Goal: Task Accomplishment & Management: Manage account settings

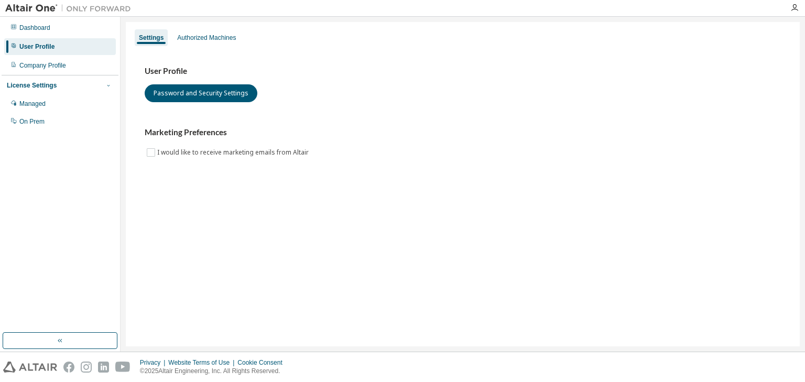
click at [105, 83] on button "button" at bounding box center [108, 85] width 9 height 9
click at [25, 104] on div "Managed" at bounding box center [32, 104] width 26 height 8
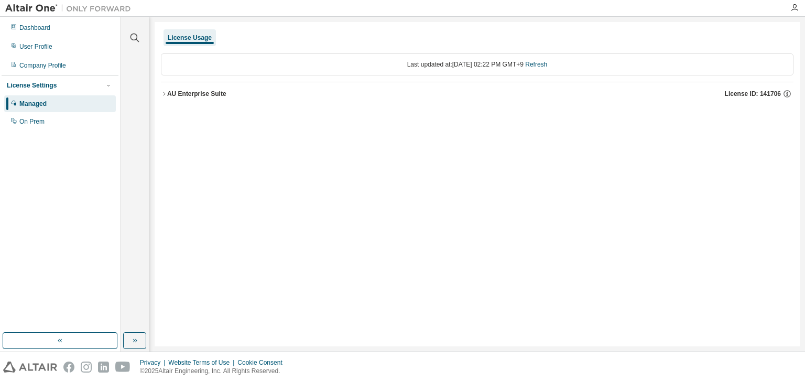
click at [169, 94] on div "AU Enterprise Suite" at bounding box center [196, 94] width 59 height 8
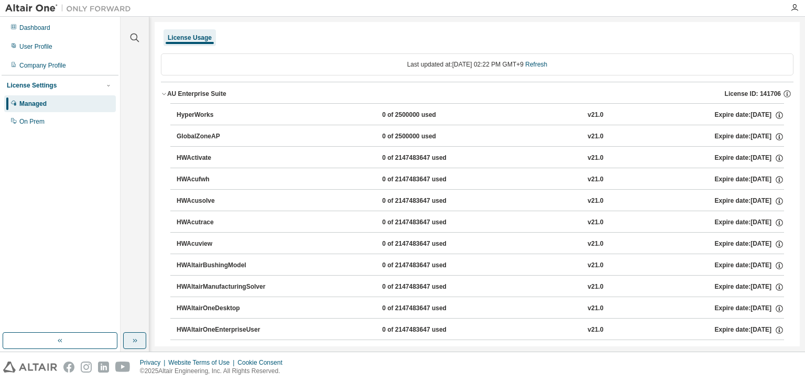
click at [141, 342] on button "button" at bounding box center [134, 340] width 23 height 17
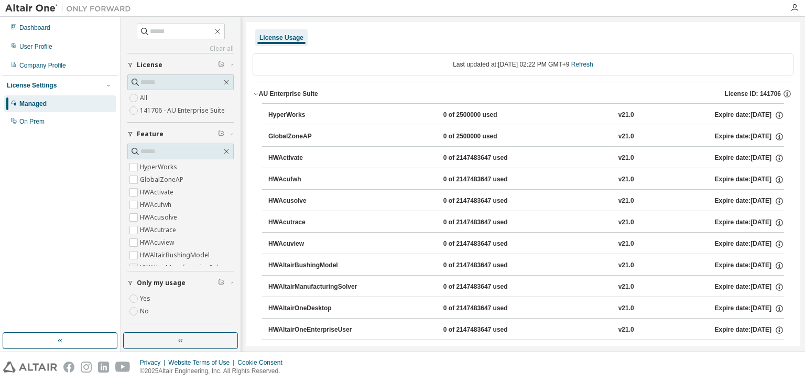
scroll to position [262, 0]
click at [150, 335] on button "button" at bounding box center [180, 340] width 115 height 17
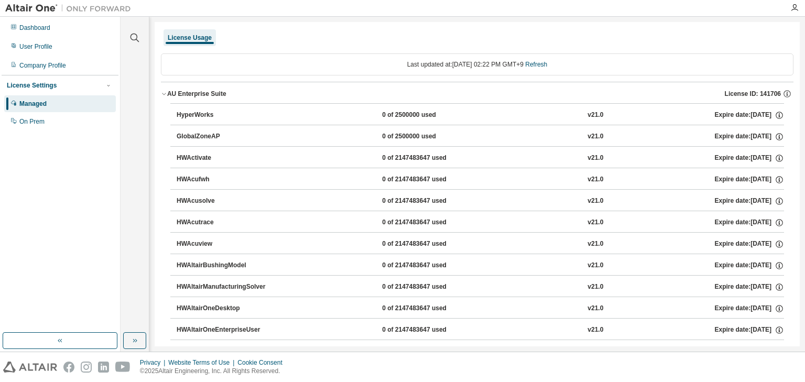
click at [202, 39] on div "License Usage" at bounding box center [190, 38] width 44 height 8
click at [487, 65] on div "Last updated at: [DATE] 02:22 PM GMT+9 Refresh" at bounding box center [477, 64] width 632 height 22
click at [27, 49] on div "User Profile" at bounding box center [35, 46] width 33 height 8
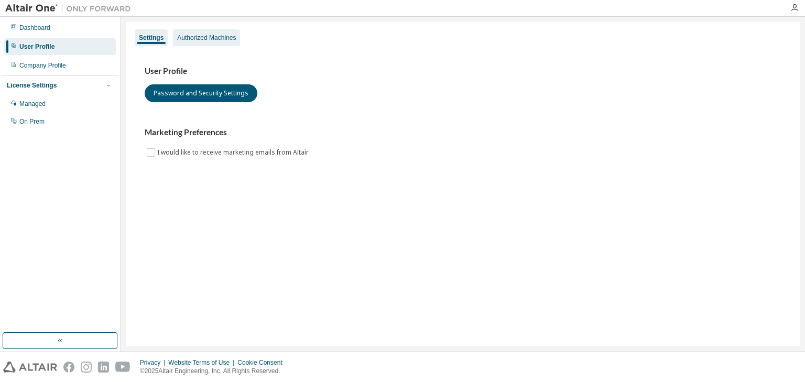
click at [218, 40] on div "Authorized Machines" at bounding box center [206, 38] width 59 height 8
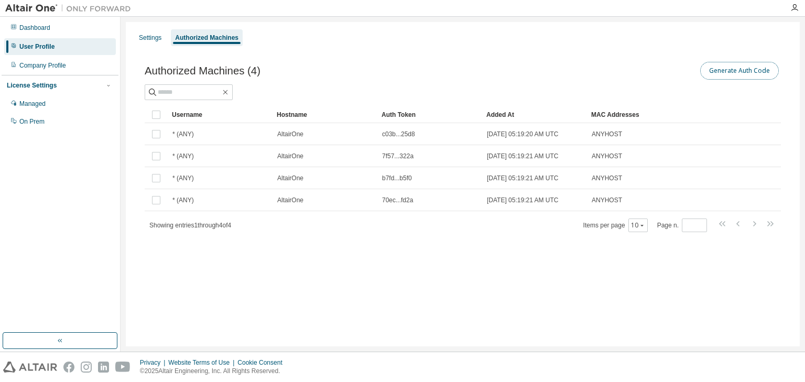
click at [720, 73] on button "Generate Auth Code" at bounding box center [739, 71] width 79 height 18
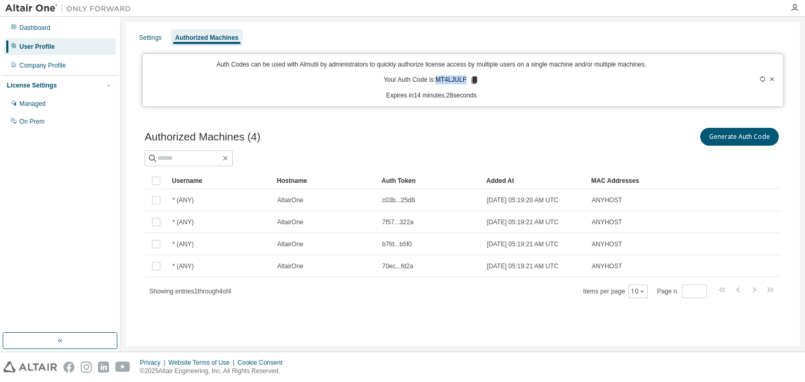
drag, startPoint x: 438, startPoint y: 80, endPoint x: 465, endPoint y: 80, distance: 27.2
click at [465, 80] on p "Your Auth Code is: MT4LJULF" at bounding box center [430, 79] width 95 height 9
copy p "MT4LJULF"
click at [35, 181] on div "Dashboard User Profile Company Profile License Settings Managed On Prem" at bounding box center [60, 174] width 117 height 313
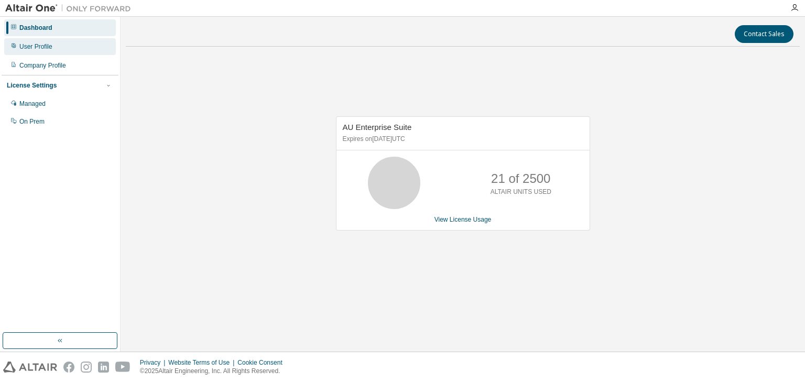
click at [42, 47] on div "User Profile" at bounding box center [35, 46] width 33 height 8
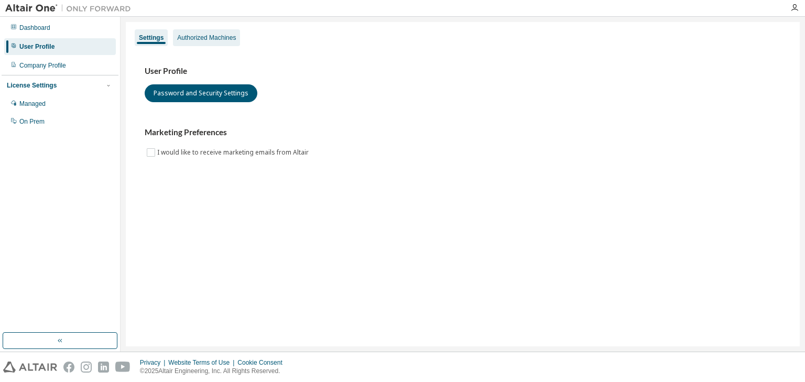
click at [223, 37] on div "Authorized Machines" at bounding box center [206, 38] width 59 height 8
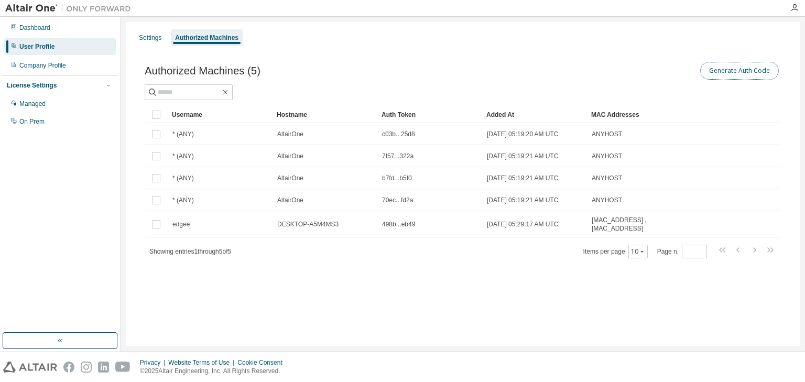
click at [761, 71] on button "Generate Auth Code" at bounding box center [739, 71] width 79 height 18
